Goal: Check status: Check status

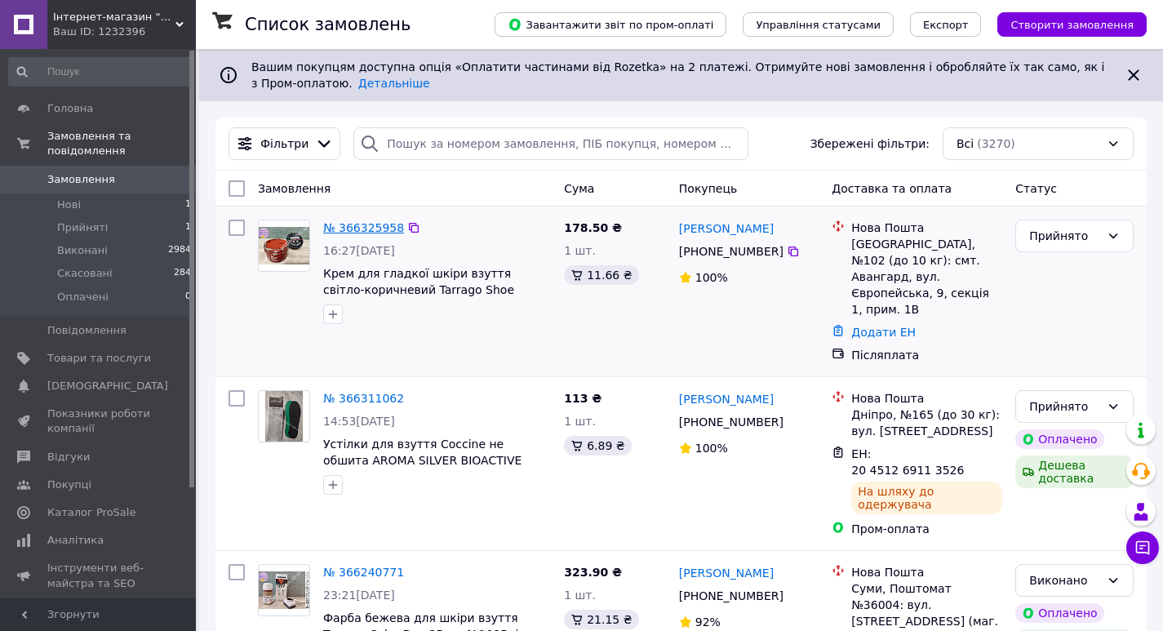
click at [349, 223] on link "№ 366325958" at bounding box center [363, 227] width 81 height 13
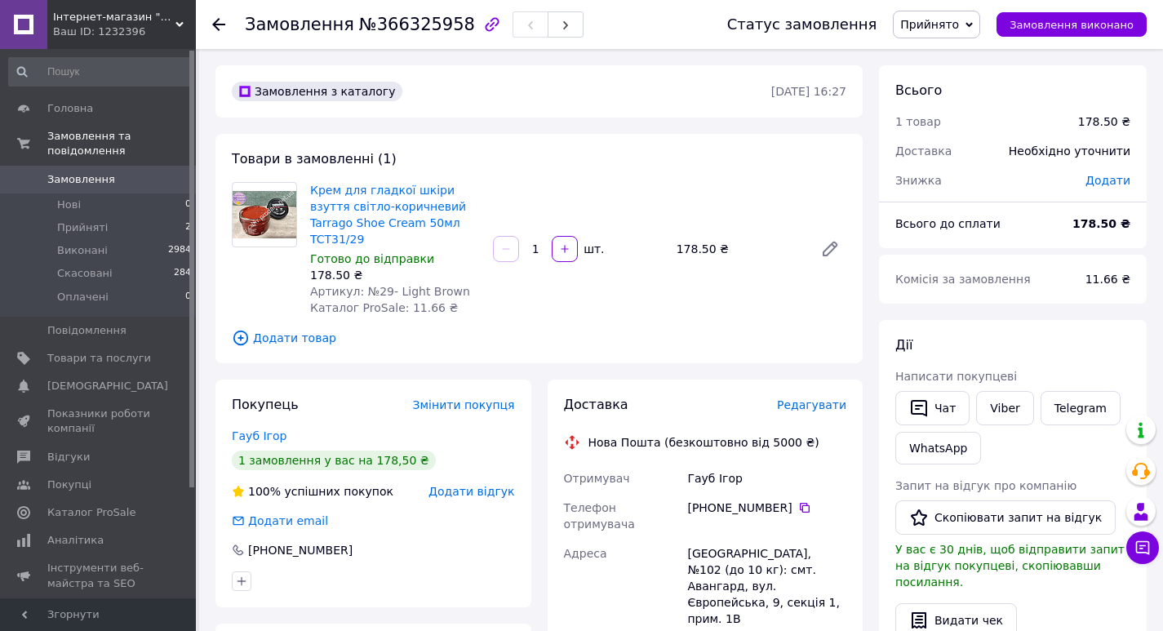
scroll to position [163, 0]
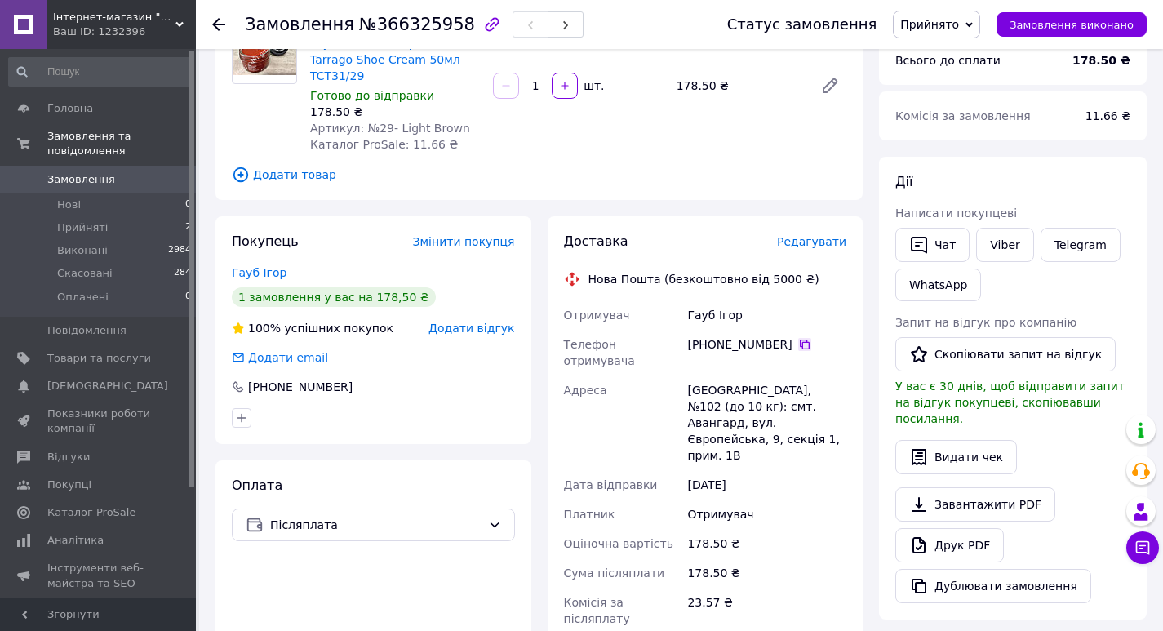
click at [799, 338] on icon at bounding box center [805, 344] width 13 height 13
drag, startPoint x: 687, startPoint y: 298, endPoint x: 741, endPoint y: 300, distance: 54.7
click at [741, 300] on div "Гауб Ігор" at bounding box center [767, 314] width 166 height 29
copy div "Гауб Ігор"
drag, startPoint x: 688, startPoint y: 358, endPoint x: 719, endPoint y: 356, distance: 30.3
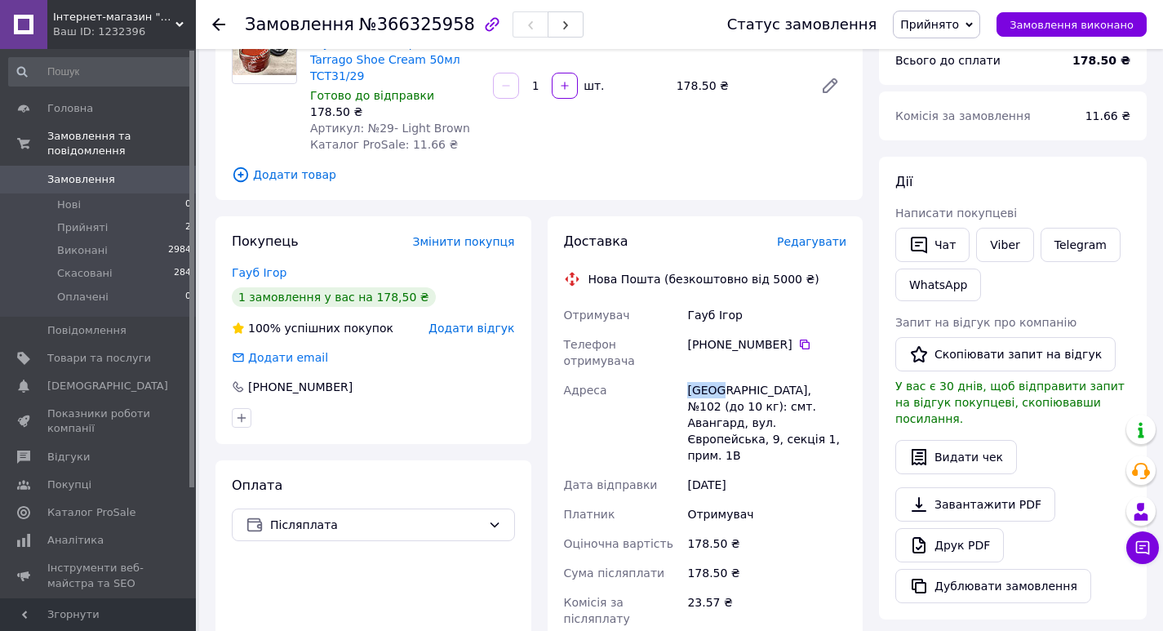
click at [719, 376] on div "[GEOGRAPHIC_DATA], №102 (до 10 кг): смт. Авангард, вул. Європейська, 9, секція …" at bounding box center [767, 423] width 166 height 95
copy div "[GEOGRAPHIC_DATA]"
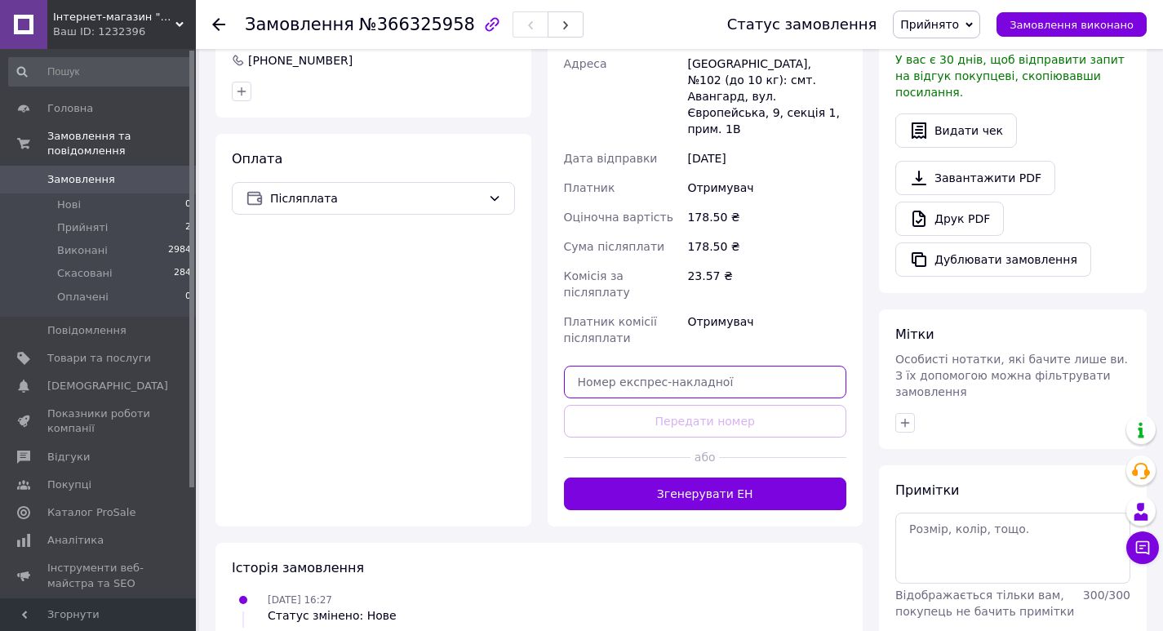
click at [696, 366] on input "text" at bounding box center [705, 382] width 283 height 33
paste input "20451269168077"
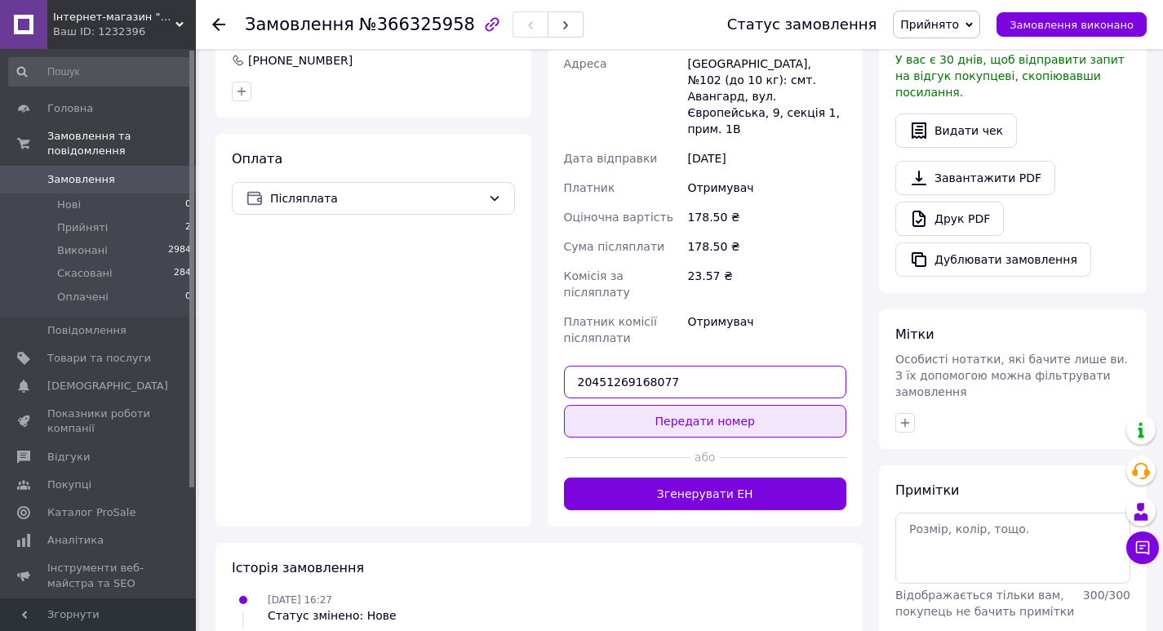
type input "20451269168077"
click at [713, 405] on button "Передати номер" at bounding box center [705, 421] width 283 height 33
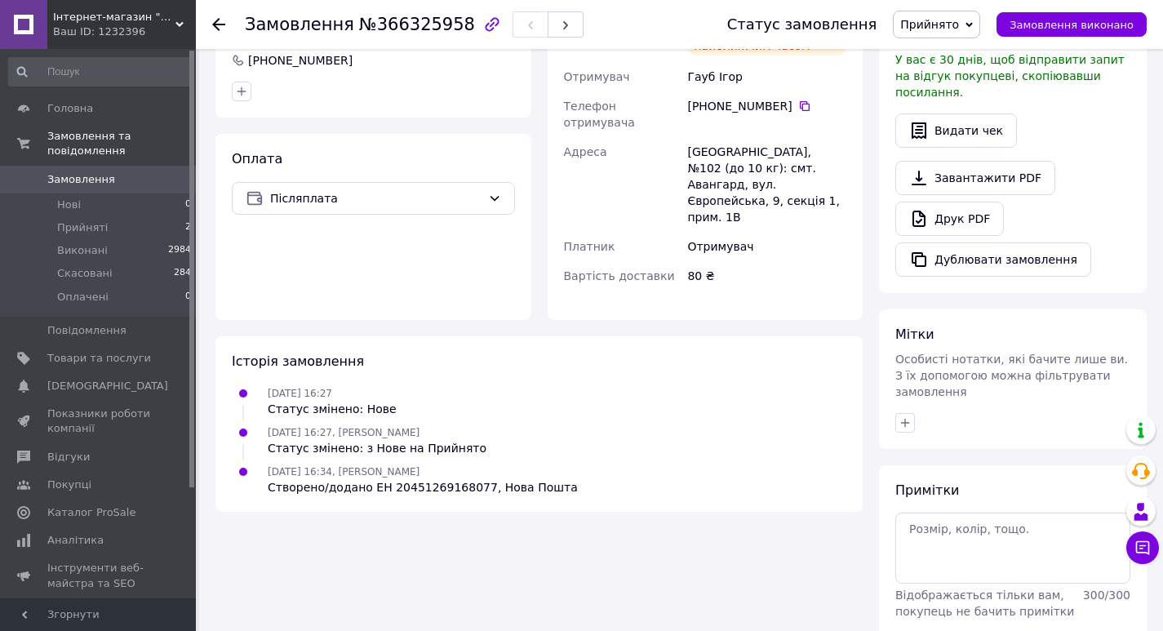
scroll to position [327, 0]
